Goal: Information Seeking & Learning: Learn about a topic

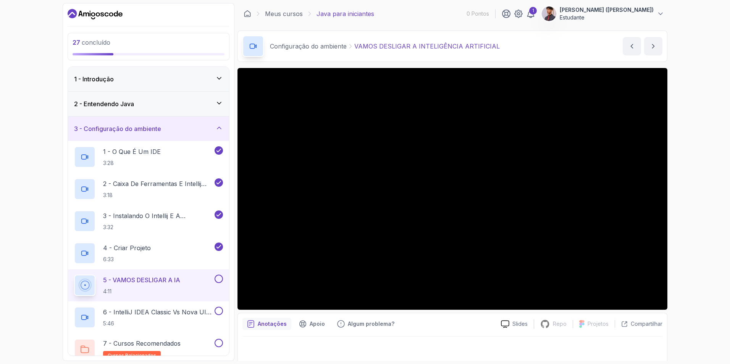
scroll to position [2, 0]
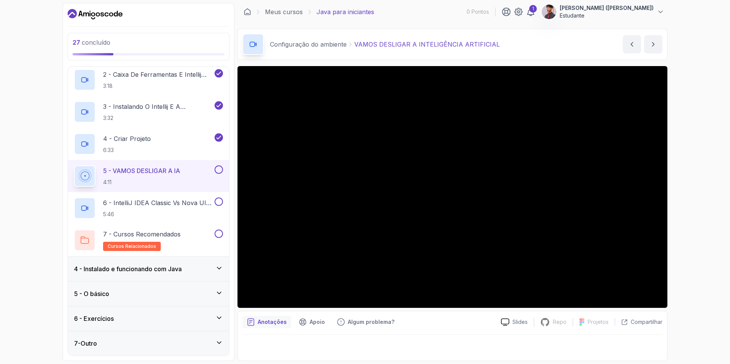
click at [190, 174] on div "5 - VAMOS DESLIGAR A IA 4:11" at bounding box center [143, 175] width 139 height 21
click at [165, 170] on p "5 - VAMOS DESLIGAR A IA" at bounding box center [141, 170] width 77 height 9
click at [165, 169] on p "5 - VAMOS DESLIGAR A IA" at bounding box center [141, 170] width 77 height 9
click at [174, 195] on div "6 - IntelliJ IDEA Classic Vs Nova UI (Interface do Usuário) 5:46" at bounding box center [148, 208] width 161 height 32
click at [171, 198] on p "6 - IntelliJ IDEA Classic Vs Nova UI (Interface do Usuário)" at bounding box center [158, 202] width 110 height 9
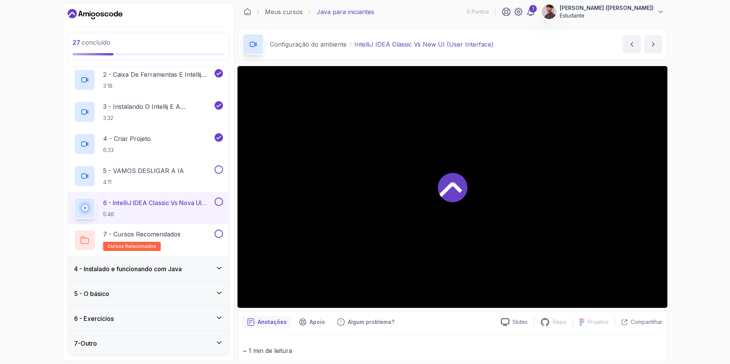
scroll to position [3, 0]
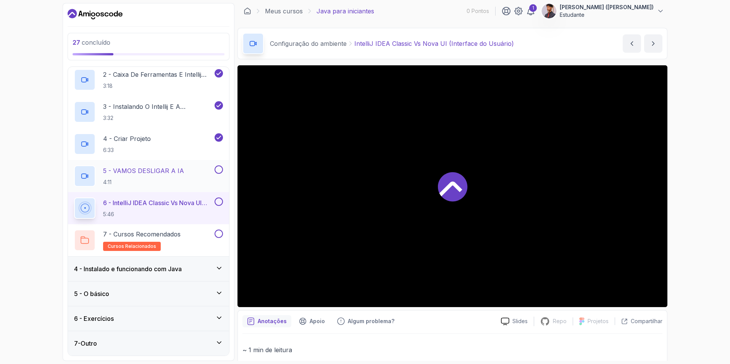
click at [153, 178] on p "4:11" at bounding box center [143, 182] width 81 height 8
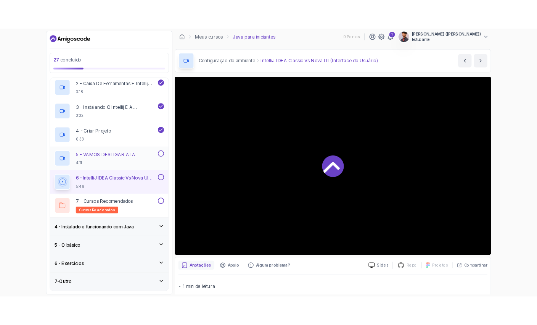
scroll to position [2, 0]
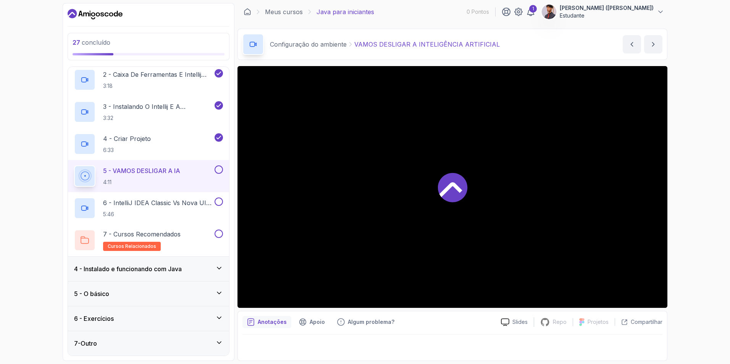
click at [410, 234] on div at bounding box center [452, 187] width 430 height 242
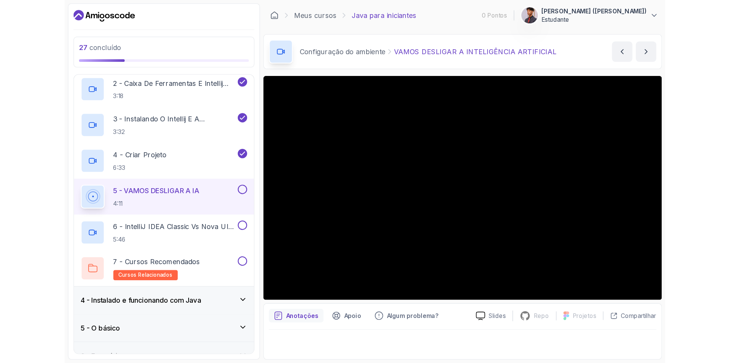
scroll to position [0, 0]
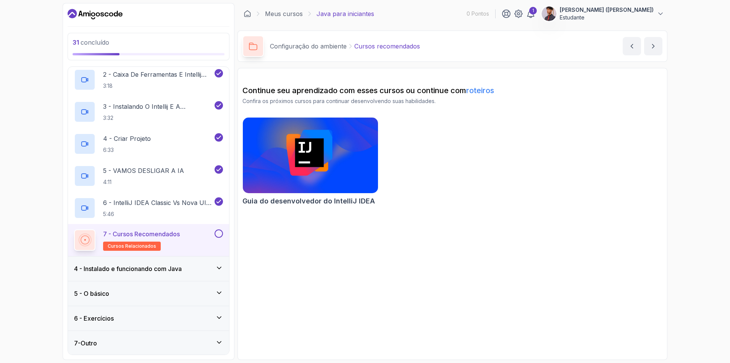
click at [158, 240] on h2 "7 - Cursos Recomendados Cursos relacionados" at bounding box center [141, 239] width 77 height 21
click at [162, 236] on p "7 - Cursos Recomendados" at bounding box center [141, 233] width 77 height 9
click at [216, 234] on button at bounding box center [219, 233] width 8 height 8
click at [221, 236] on icon at bounding box center [218, 234] width 7 height 8
click at [221, 237] on button at bounding box center [219, 233] width 8 height 8
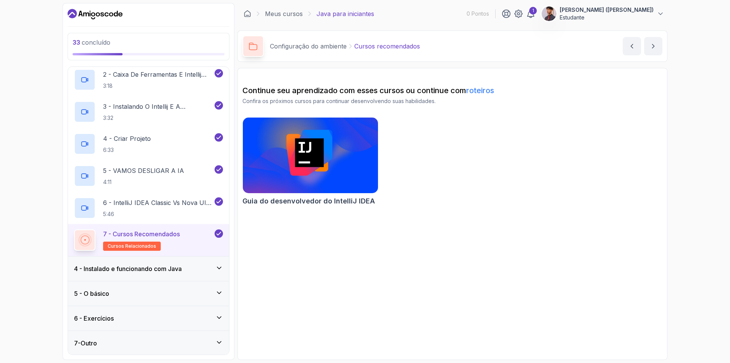
click at [157, 268] on h3 "4 - Instalado e funcionando com Java" at bounding box center [128, 268] width 108 height 9
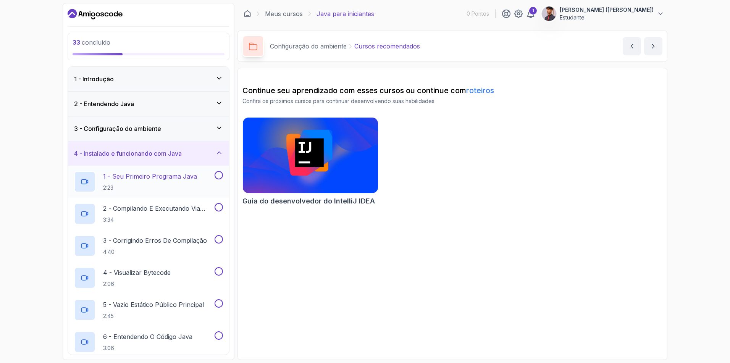
click at [185, 183] on h2 "1 - Seu primeiro programa Java 2:23" at bounding box center [150, 182] width 94 height 20
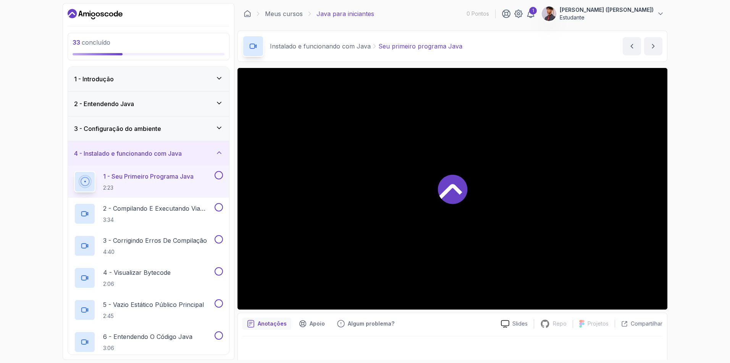
click at [473, 233] on div at bounding box center [452, 189] width 430 height 242
